Goal: Task Accomplishment & Management: Manage account settings

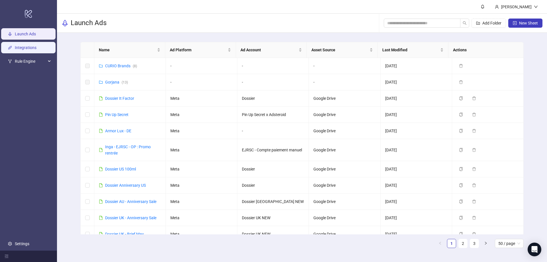
click at [21, 46] on link "Integrations" at bounding box center [26, 48] width 22 height 5
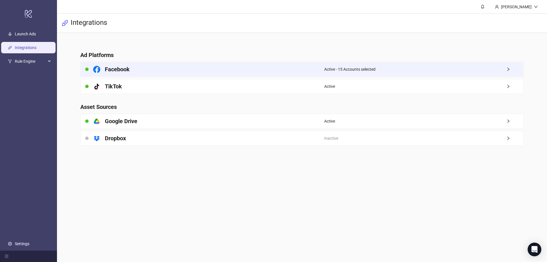
click at [341, 71] on span "Active - 15 Accounts selected" at bounding box center [349, 69] width 51 height 6
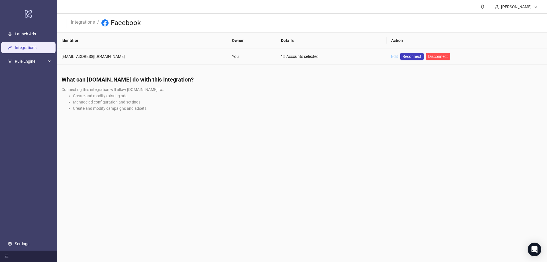
click at [391, 57] on link "Edit" at bounding box center [394, 56] width 7 height 5
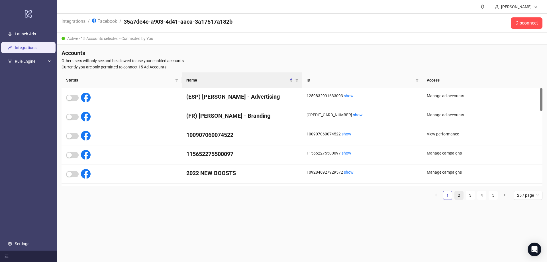
click at [456, 196] on link "2" at bounding box center [459, 195] width 9 height 9
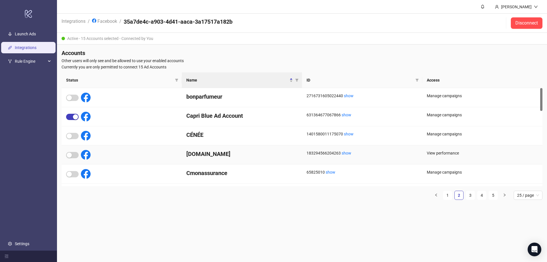
scroll to position [29, 0]
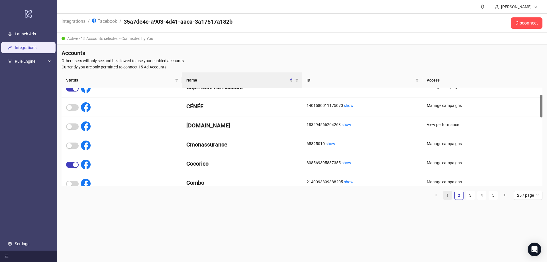
click at [450, 195] on link "1" at bounding box center [447, 195] width 9 height 9
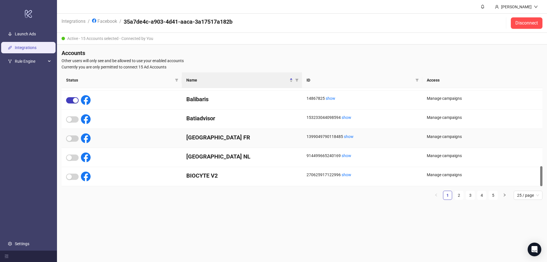
scroll to position [351, 0]
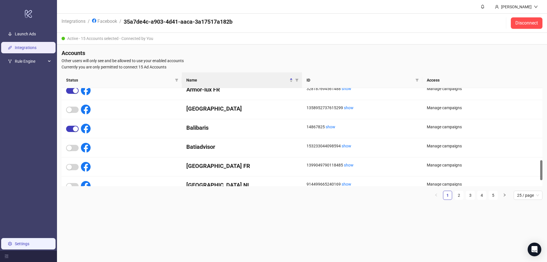
click at [21, 246] on link "Settings" at bounding box center [22, 243] width 15 height 5
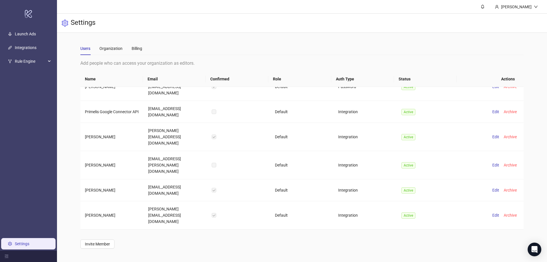
scroll to position [221, 0]
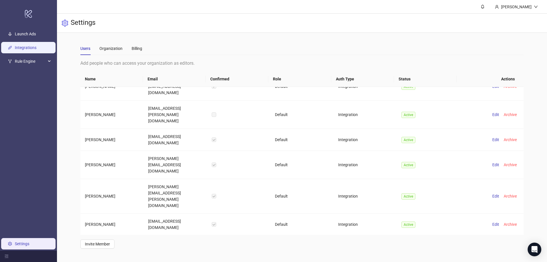
click at [23, 46] on link "Integrations" at bounding box center [26, 48] width 22 height 5
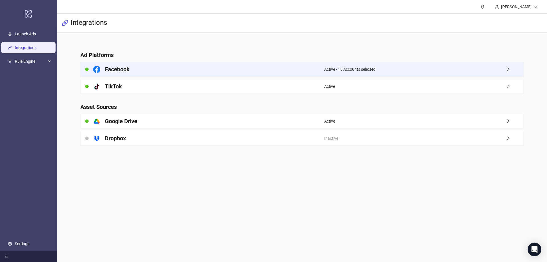
click at [331, 68] on span "Active - 15 Accounts selected" at bounding box center [349, 69] width 51 height 6
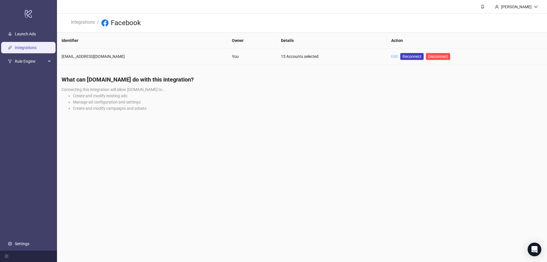
click at [391, 56] on link "Edit" at bounding box center [394, 56] width 7 height 5
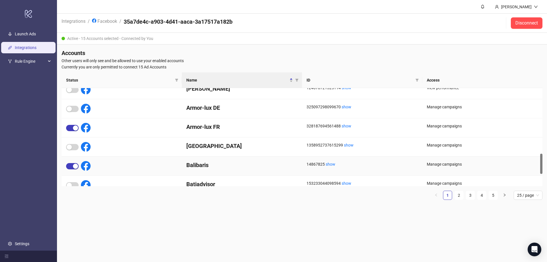
scroll to position [379, 0]
